Goal: Task Accomplishment & Management: Use online tool/utility

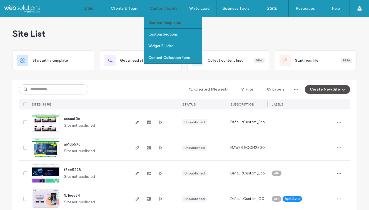
click at [164, 24] on label "Custom Templates" at bounding box center [165, 23] width 33 height 4
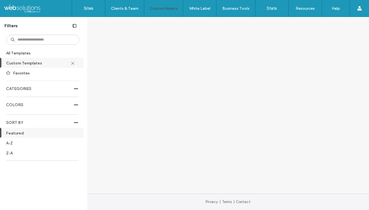
click at [76, 90] on div at bounding box center [76, 89] width 4 height 4
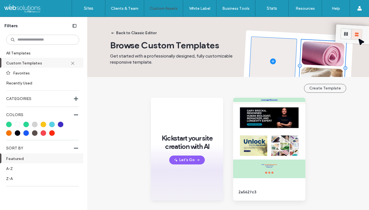
click at [76, 104] on div "CATEGORIES Store Business Landing Page Professional Services Restaurant & Food …" at bounding box center [42, 100] width 73 height 13
click at [138, 32] on button "Back to Classic Editor" at bounding box center [133, 33] width 55 height 9
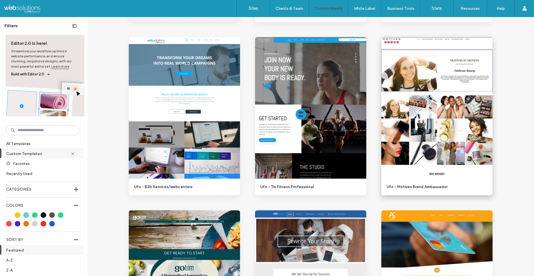
scroll to position [204, 0]
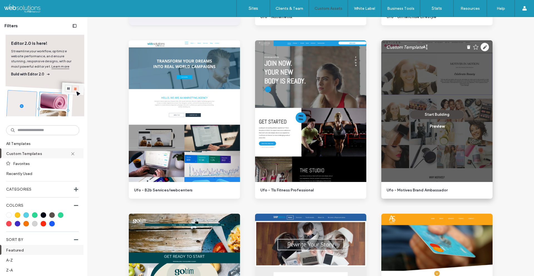
click at [369, 117] on button "Start Building" at bounding box center [437, 114] width 55 height 9
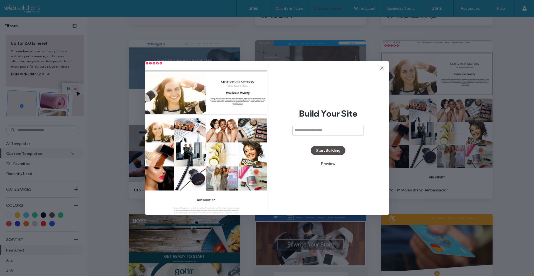
click at [349, 129] on input at bounding box center [327, 131] width 71 height 10
type input "*********"
click at [336, 150] on button "Start Building" at bounding box center [328, 150] width 35 height 9
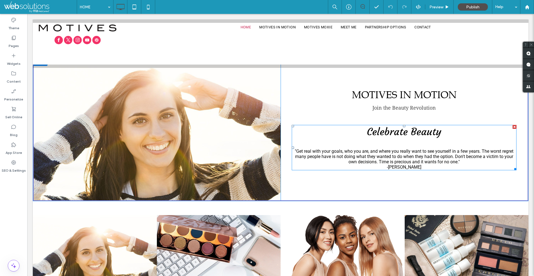
click at [378, 128] on span "Celebrate Beauty" at bounding box center [404, 131] width 75 height 13
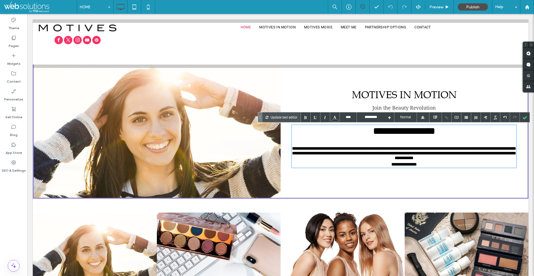
type input "****"
type input "******"
click at [237, 160] on div "Click To Paste" at bounding box center [157, 127] width 247 height 141
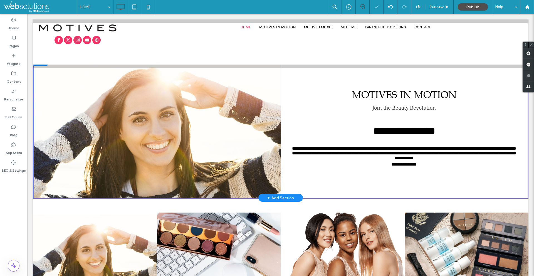
click at [237, 161] on div "Click To Paste" at bounding box center [157, 127] width 247 height 141
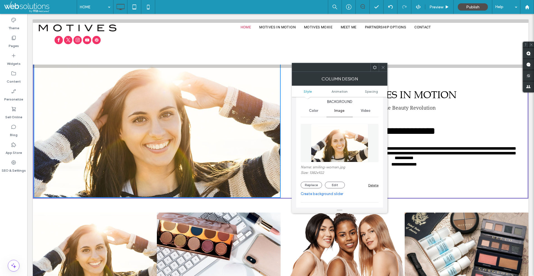
scroll to position [21, 0]
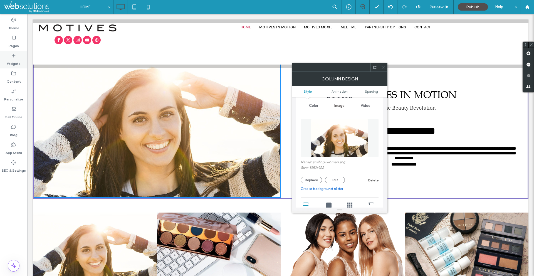
click at [18, 58] on div "Widgets" at bounding box center [13, 60] width 27 height 18
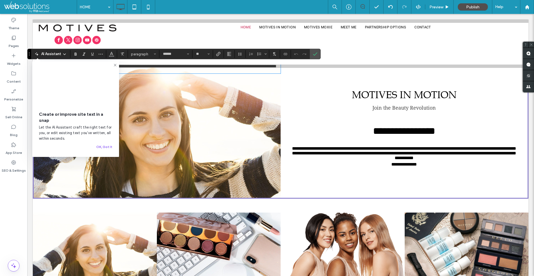
click at [114, 63] on icon at bounding box center [115, 65] width 4 height 4
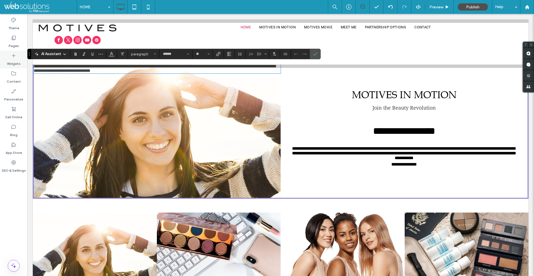
click at [13, 55] on use at bounding box center [14, 56] width 4 height 4
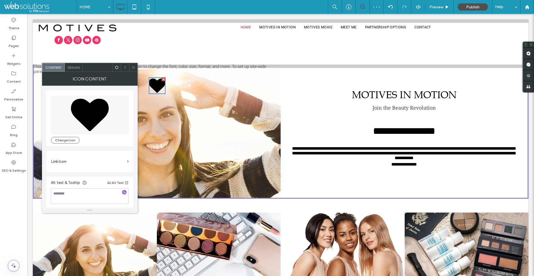
scroll to position [1, 0]
click at [62, 136] on button "Change Icon" at bounding box center [65, 138] width 29 height 7
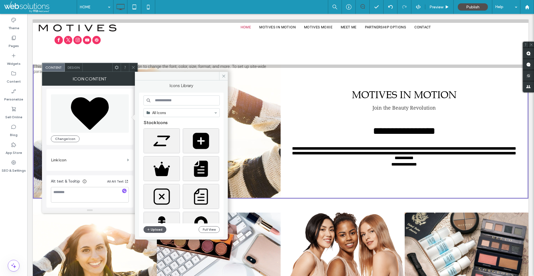
click at [132, 70] on span at bounding box center [133, 67] width 4 height 8
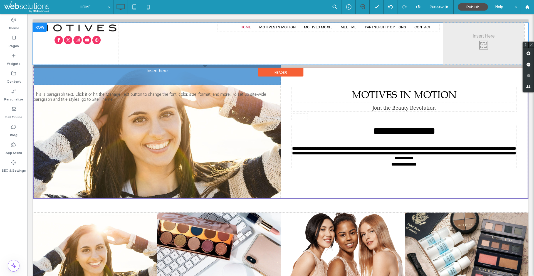
drag, startPoint x: 160, startPoint y: 86, endPoint x: 260, endPoint y: 60, distance: 103.1
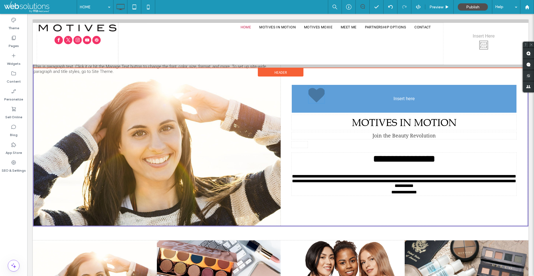
drag, startPoint x: 156, startPoint y: 68, endPoint x: 370, endPoint y: 95, distance: 215.3
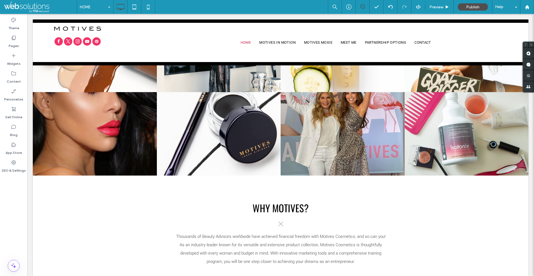
scroll to position [324, 0]
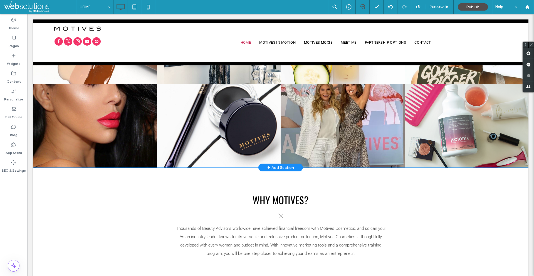
click at [277, 168] on div "+ Add Section" at bounding box center [280, 167] width 27 height 6
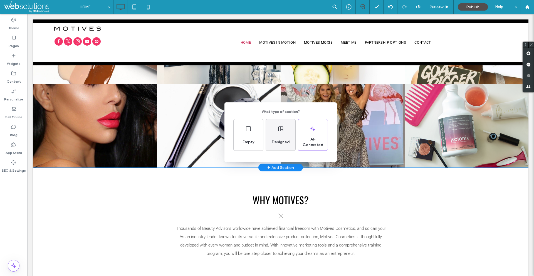
click at [276, 143] on span "Designed" at bounding box center [280, 142] width 23 height 6
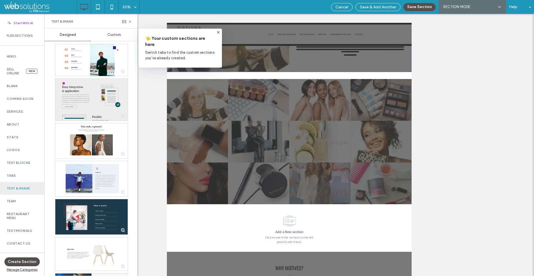
scroll to position [86, 0]
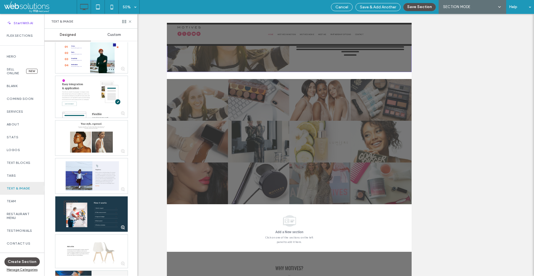
drag, startPoint x: 241, startPoint y: 112, endPoint x: 360, endPoint y: 247, distance: 180.1
click at [378, 4] on div "Save & Add Another" at bounding box center [377, 7] width 45 height 8
click at [378, 7] on span "Save & Add Another" at bounding box center [378, 7] width 36 height 5
click at [366, 4] on div "Save & Add Another" at bounding box center [377, 7] width 45 height 8
click at [369, 9] on span "Save & Add Another" at bounding box center [378, 7] width 36 height 5
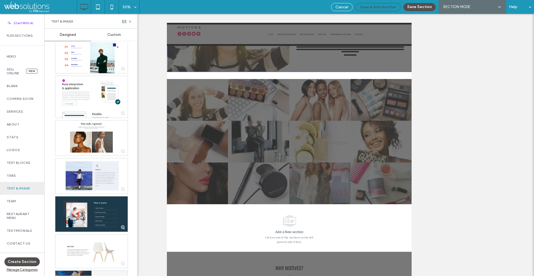
click at [383, 6] on span "Save & Add Another" at bounding box center [378, 7] width 36 height 5
click at [410, 6] on button "Save Section" at bounding box center [419, 7] width 33 height 8
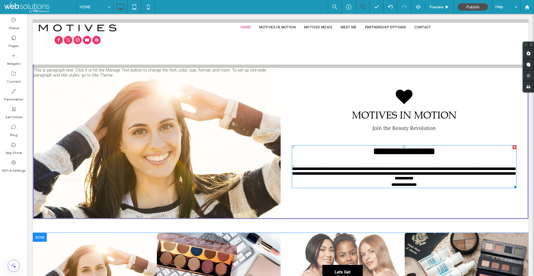
scroll to position [0, 0]
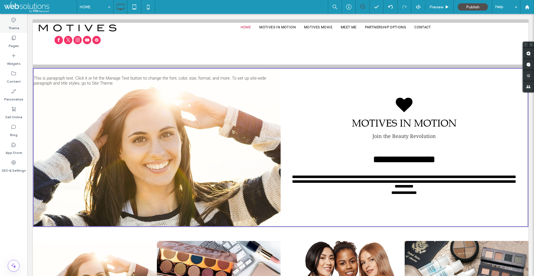
click at [17, 25] on label "Theme" at bounding box center [13, 27] width 11 height 8
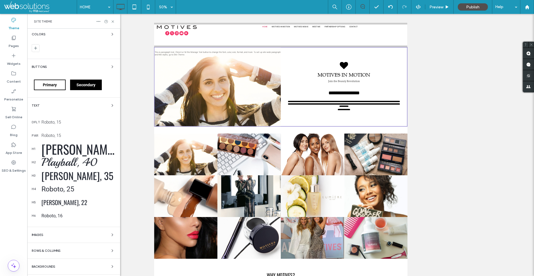
scroll to position [62, 0]
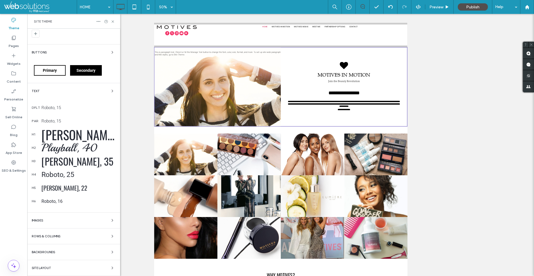
click at [68, 136] on div "Oswald, 99" at bounding box center [78, 134] width 74 height 19
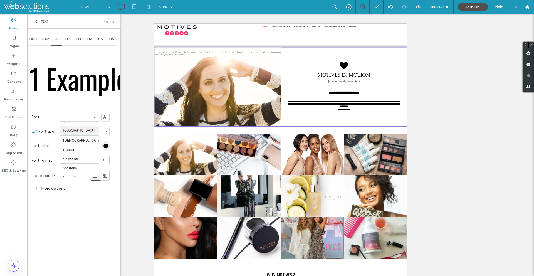
scroll to position [653, 0]
click at [63, 103] on div "H1 Example Font Aboreto Abril Fatface Albert Sans Alegreya Amiri Arapey Arial B…" at bounding box center [71, 120] width 78 height 147
click at [108, 118] on span at bounding box center [105, 117] width 8 height 8
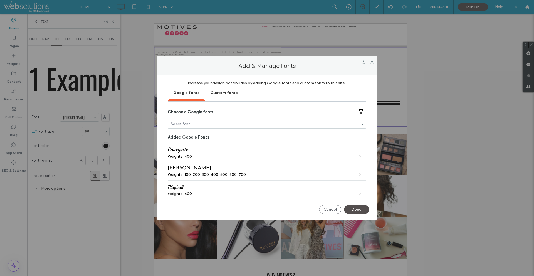
click at [214, 90] on div "Custom fonts" at bounding box center [224, 92] width 38 height 14
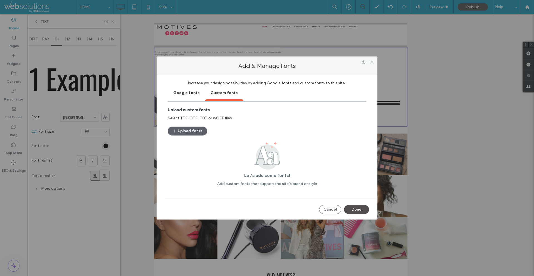
click at [372, 62] on icon at bounding box center [372, 62] width 4 height 4
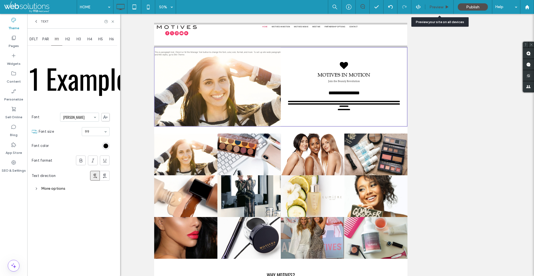
click at [445, 6] on icon at bounding box center [447, 7] width 4 height 4
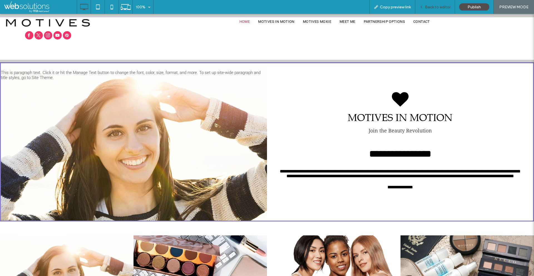
click at [427, 9] on div "Back to editor" at bounding box center [435, 7] width 40 height 14
click at [441, 8] on span "Back to editor" at bounding box center [438, 7] width 26 height 5
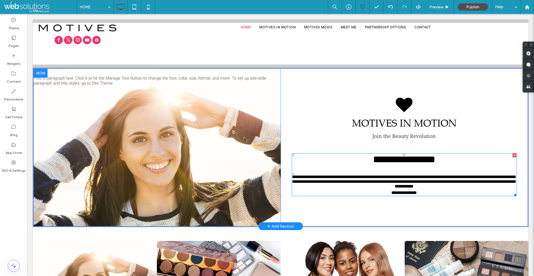
click at [323, 180] on div "**********" at bounding box center [404, 182] width 225 height 16
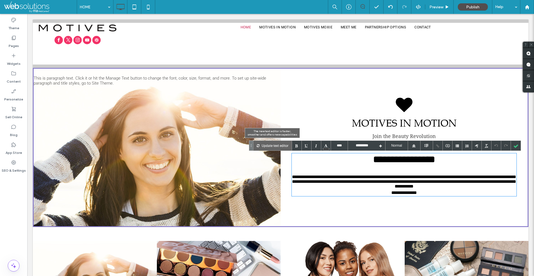
click at [272, 145] on p "Update text editor" at bounding box center [275, 146] width 27 height 10
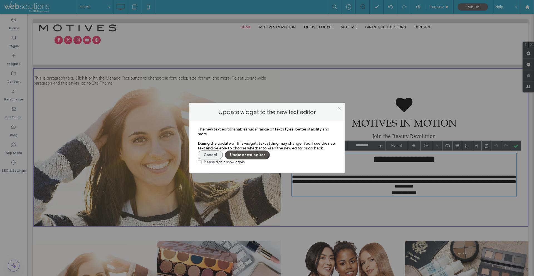
click at [214, 153] on button "Cancel" at bounding box center [210, 154] width 25 height 9
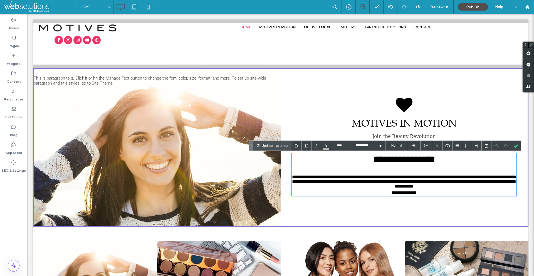
type input "****"
type input "******"
click at [156, 78] on span "This is paragraph text. Click it or hit the Manage Text button to change the fo…" at bounding box center [150, 81] width 232 height 10
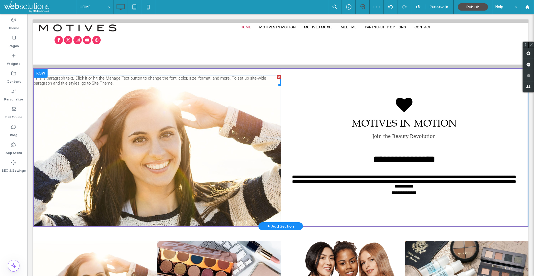
click at [111, 79] on span "This is paragraph text. Click it or hit the Manage Text button to change the fo…" at bounding box center [150, 81] width 232 height 10
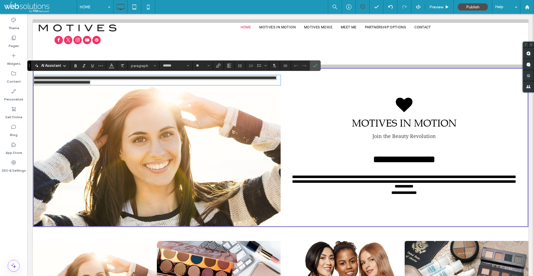
click at [61, 65] on div "AI Assistant" at bounding box center [50, 66] width 37 height 6
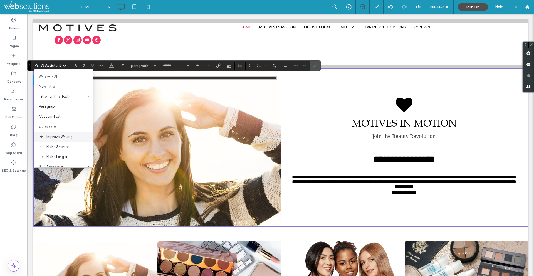
click at [69, 136] on span "Improve Writing" at bounding box center [69, 137] width 46 height 6
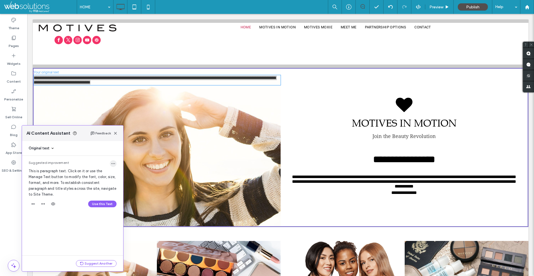
click at [115, 162] on icon "button" at bounding box center [113, 163] width 4 height 4
click at [135, 177] on span "Improve Writing" at bounding box center [143, 179] width 26 height 6
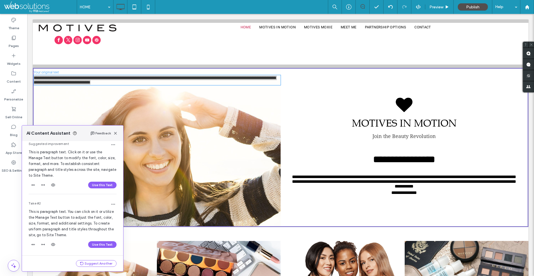
scroll to position [19, 0]
click at [100, 245] on button "Use this Text" at bounding box center [102, 244] width 28 height 7
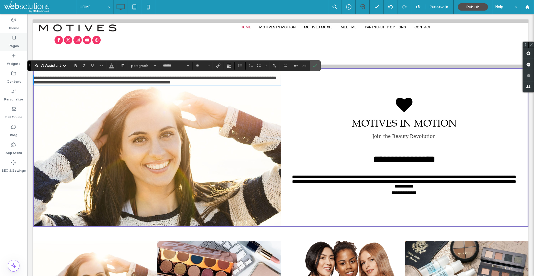
click at [13, 36] on icon at bounding box center [14, 38] width 6 height 6
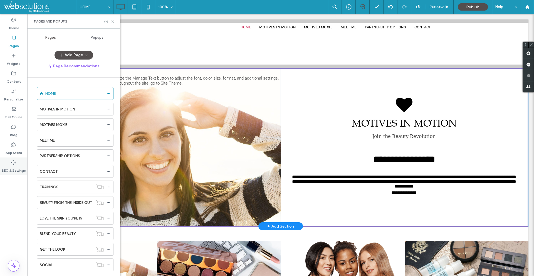
click at [19, 168] on label "SEO & Settings" at bounding box center [14, 169] width 24 height 8
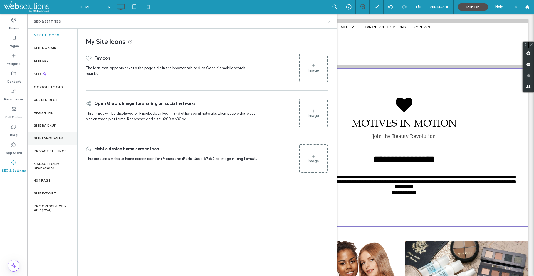
click at [60, 139] on label "Site Languages" at bounding box center [48, 138] width 29 height 4
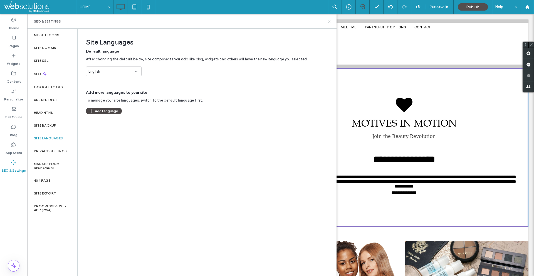
click at [100, 110] on button "Add Language" at bounding box center [104, 111] width 36 height 7
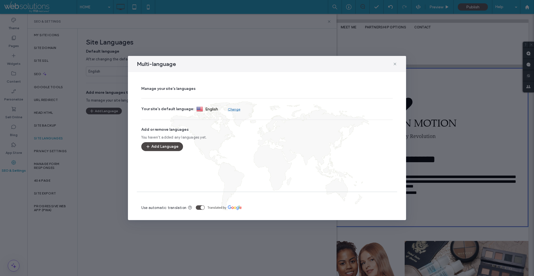
click at [173, 149] on button "Add Language" at bounding box center [162, 146] width 42 height 9
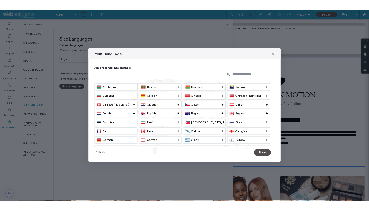
scroll to position [0, 0]
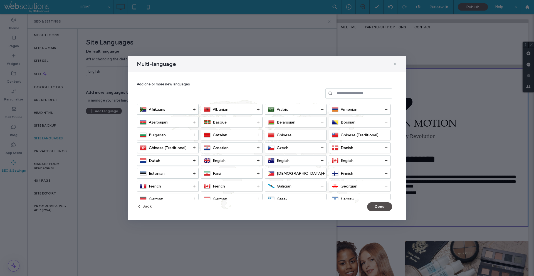
click at [395, 64] on use at bounding box center [395, 64] width 3 height 3
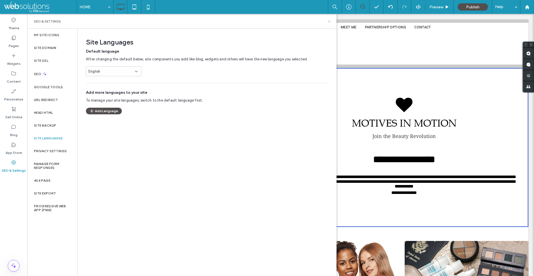
click at [330, 20] on icon at bounding box center [329, 21] width 4 height 4
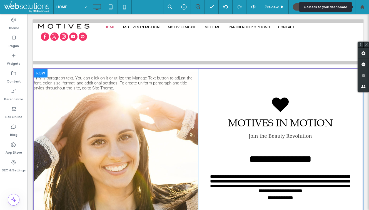
click at [357, 10] on div at bounding box center [362, 7] width 14 height 14
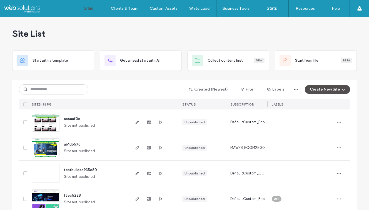
click at [222, 38] on div "Site List" at bounding box center [184, 33] width 345 height 33
